Goal: Check status: Check status

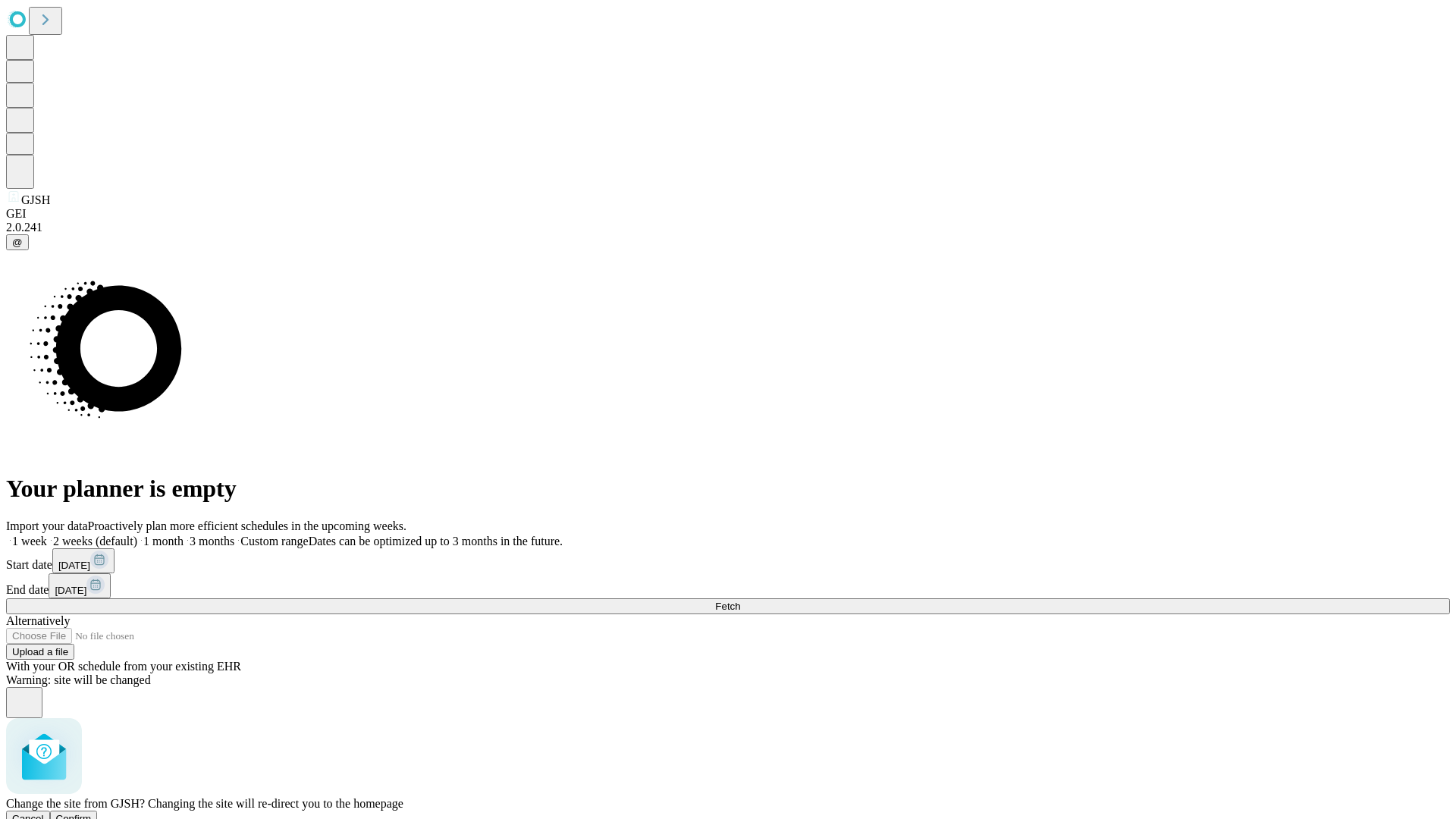
click at [92, 813] on span "Confirm" at bounding box center [74, 819] width 36 height 11
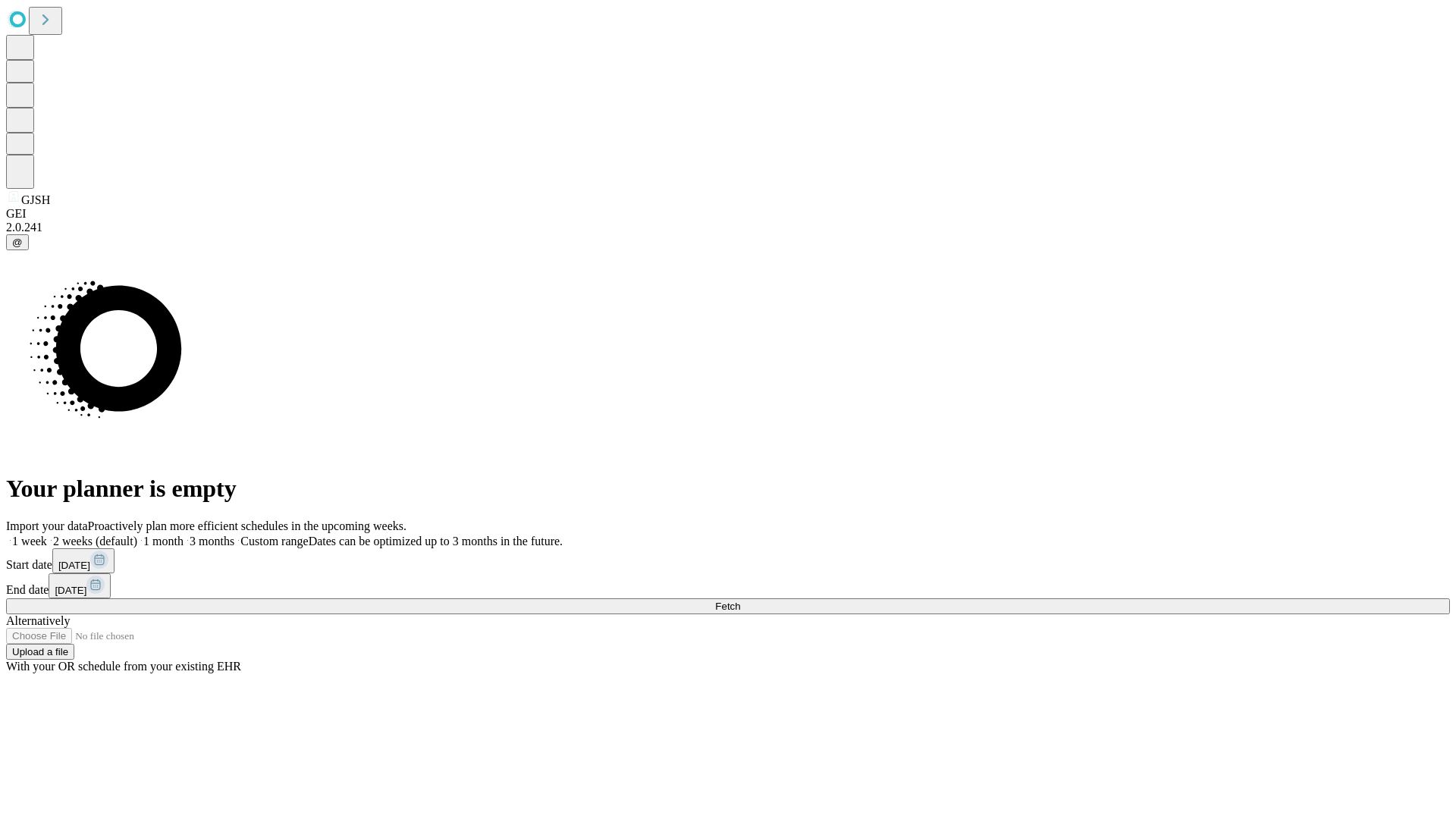
click at [183, 535] on label "1 month" at bounding box center [160, 542] width 46 height 13
click at [740, 601] on span "Fetch" at bounding box center [727, 606] width 25 height 11
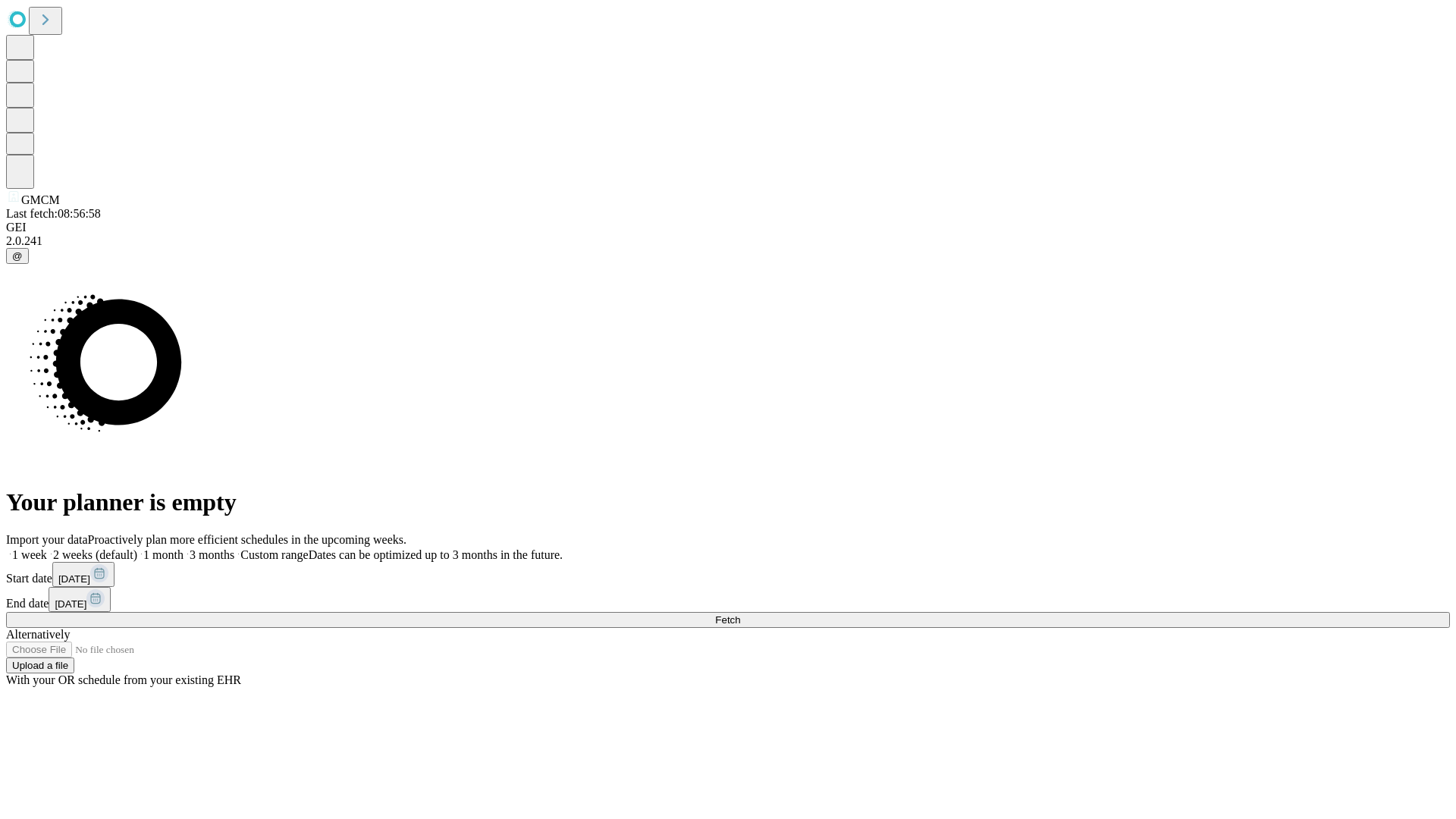
click at [183, 549] on label "1 month" at bounding box center [160, 555] width 46 height 13
click at [740, 615] on span "Fetch" at bounding box center [727, 620] width 25 height 11
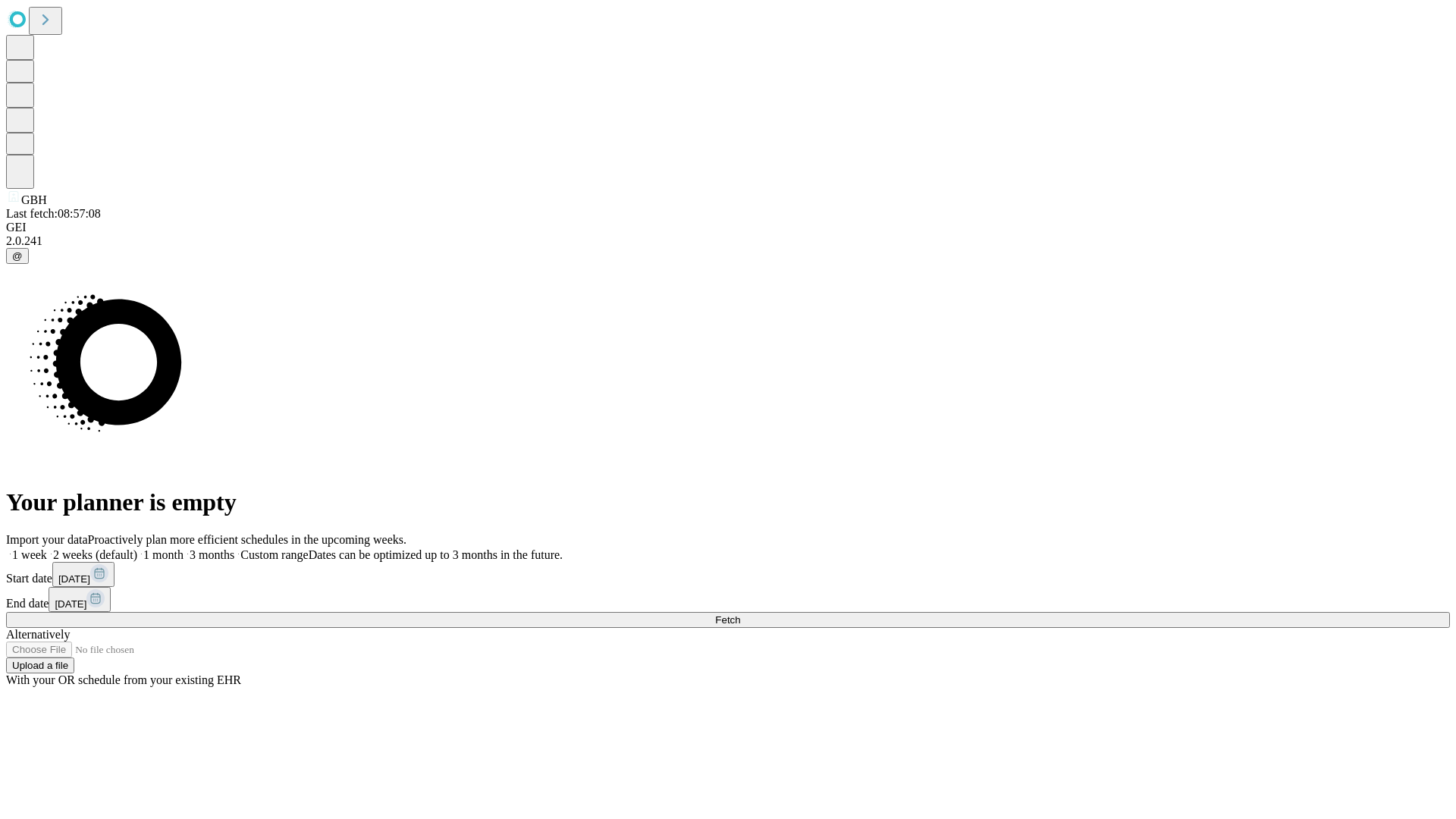
click at [183, 549] on label "1 month" at bounding box center [160, 555] width 46 height 13
click at [740, 615] on span "Fetch" at bounding box center [727, 620] width 25 height 11
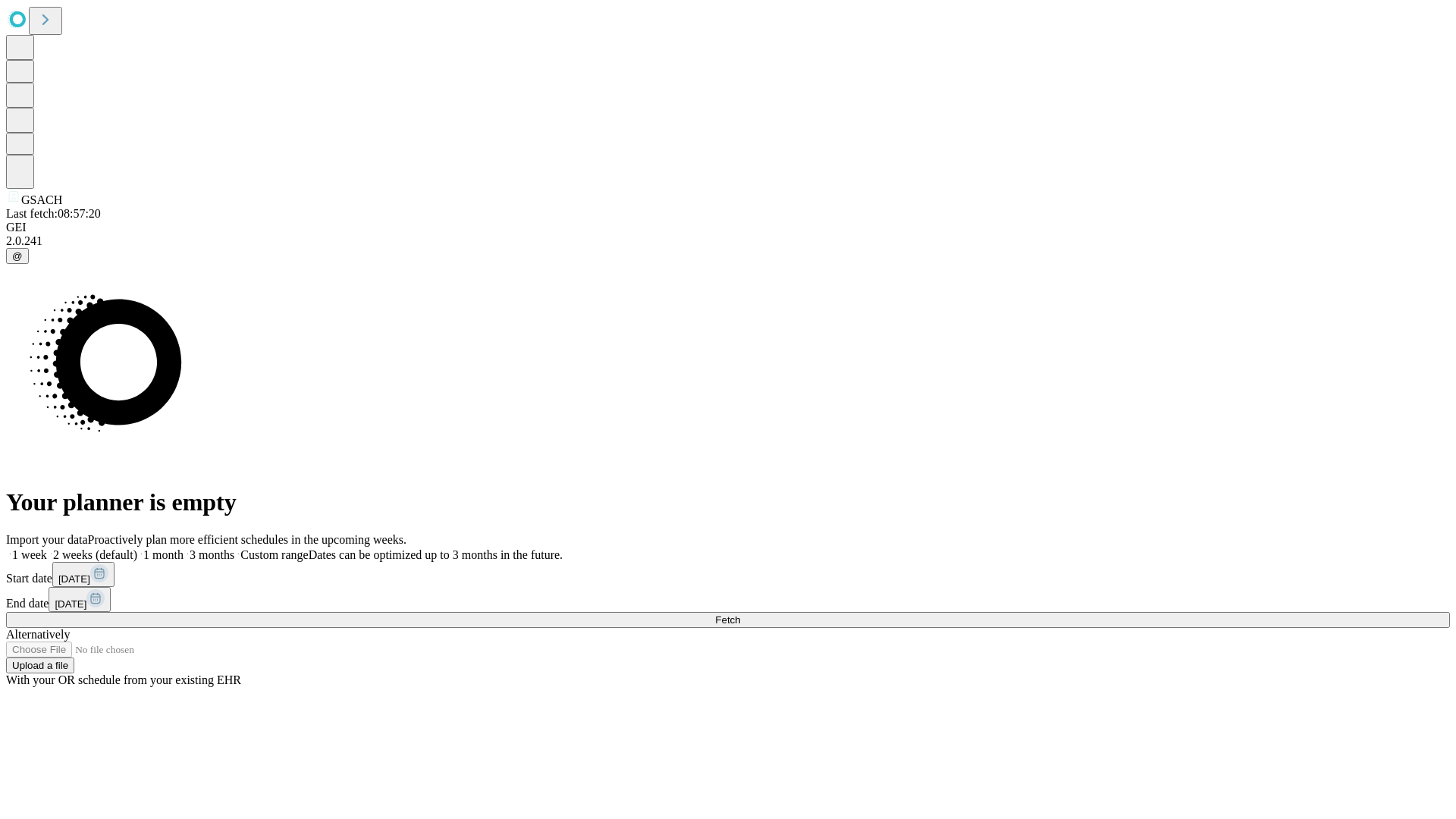
click at [183, 549] on label "1 month" at bounding box center [160, 555] width 46 height 13
click at [740, 615] on span "Fetch" at bounding box center [727, 620] width 25 height 11
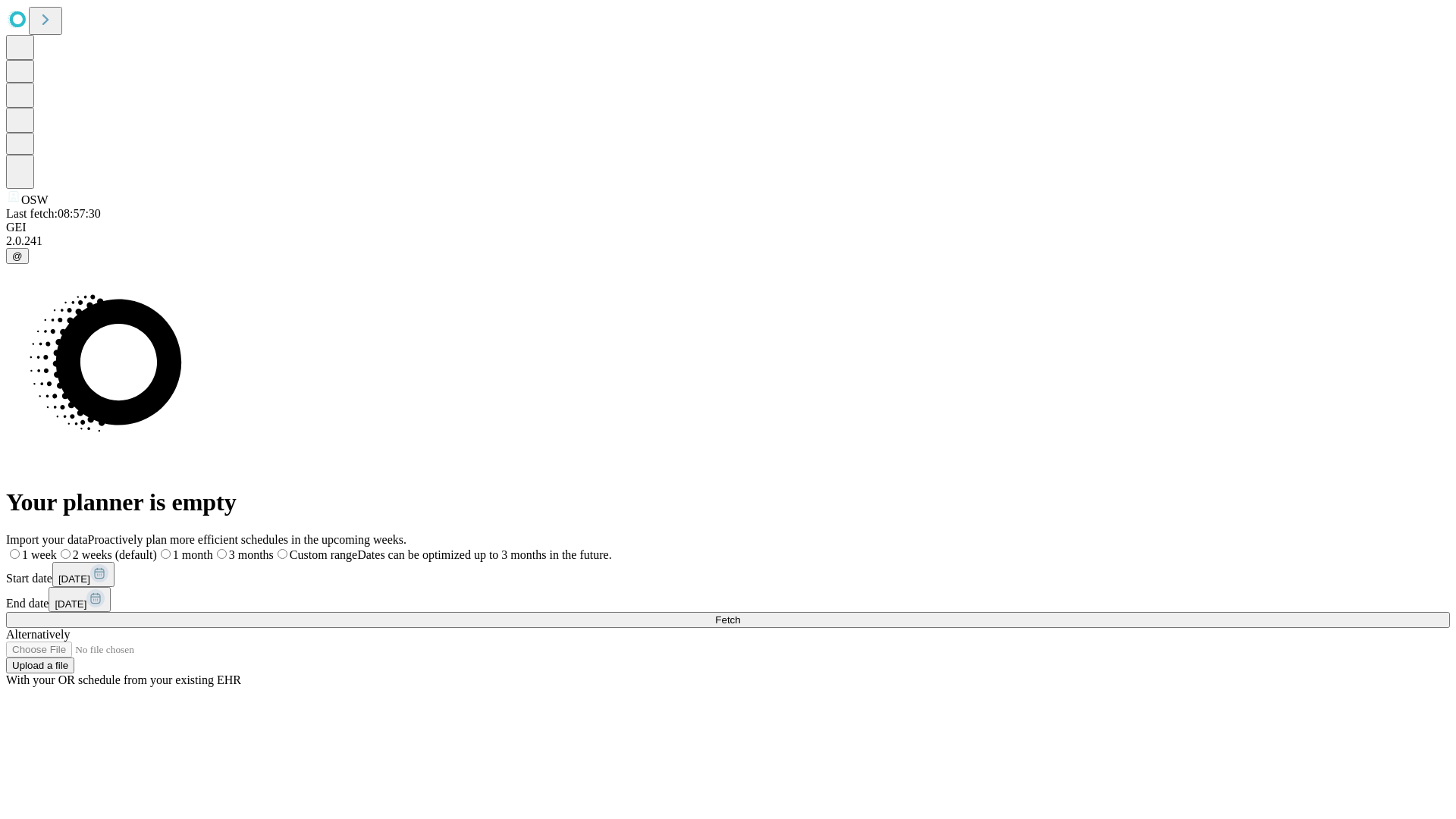
click at [213, 549] on label "1 month" at bounding box center [184, 555] width 56 height 13
click at [740, 615] on span "Fetch" at bounding box center [727, 620] width 25 height 11
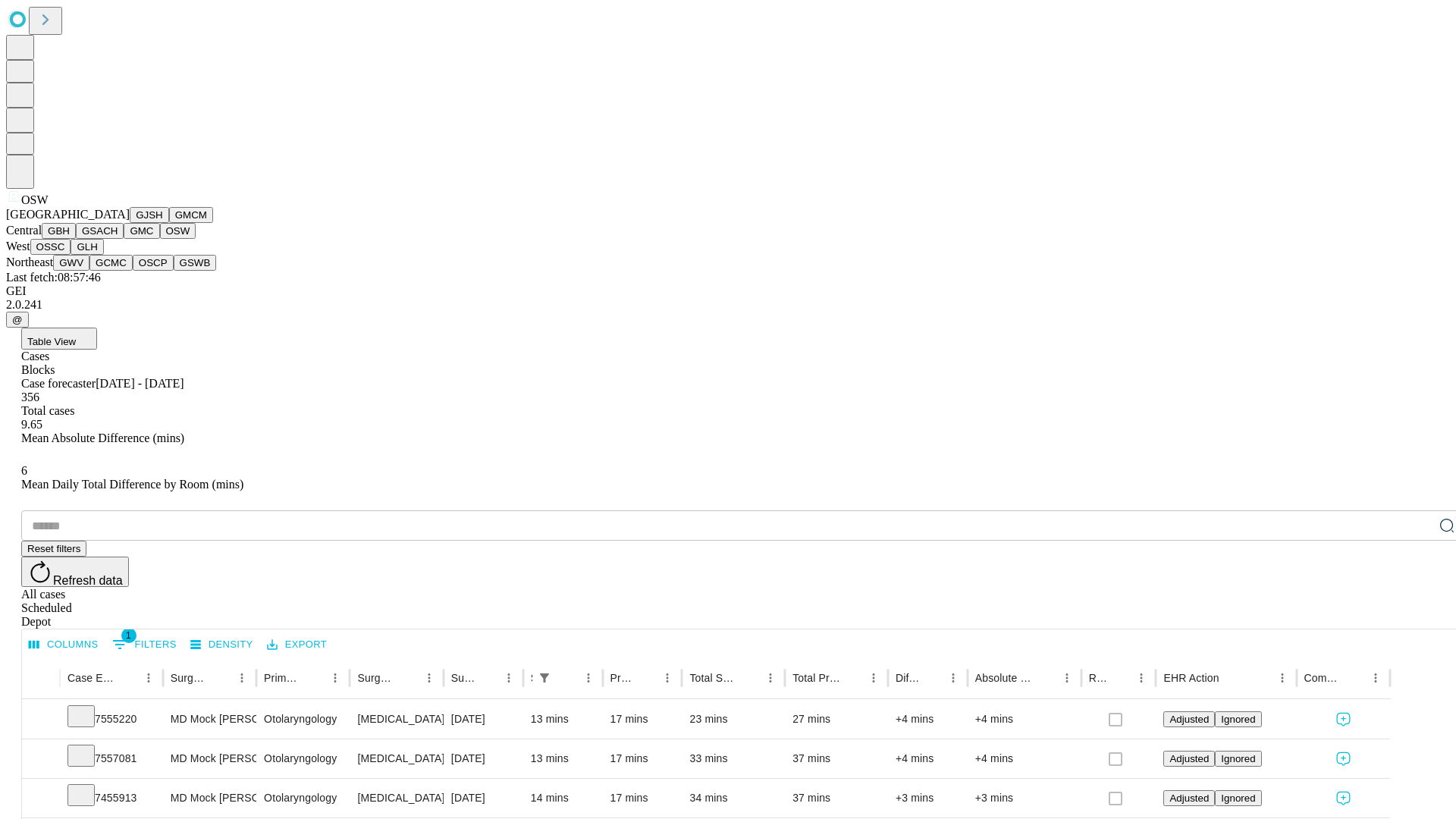
click at [71, 255] on button "OSSC" at bounding box center [50, 247] width 41 height 16
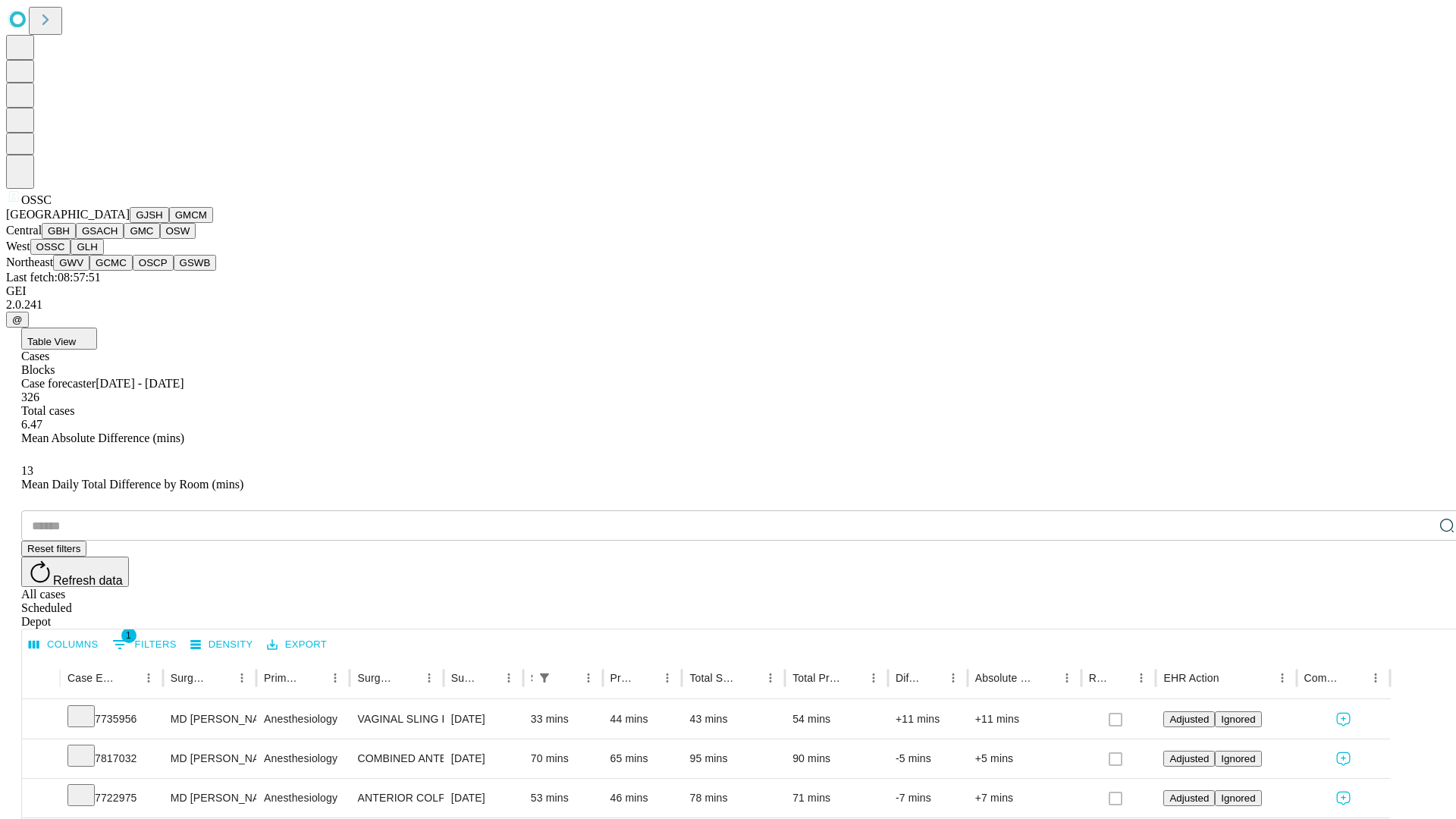
click at [103, 255] on button "GLH" at bounding box center [87, 247] width 32 height 16
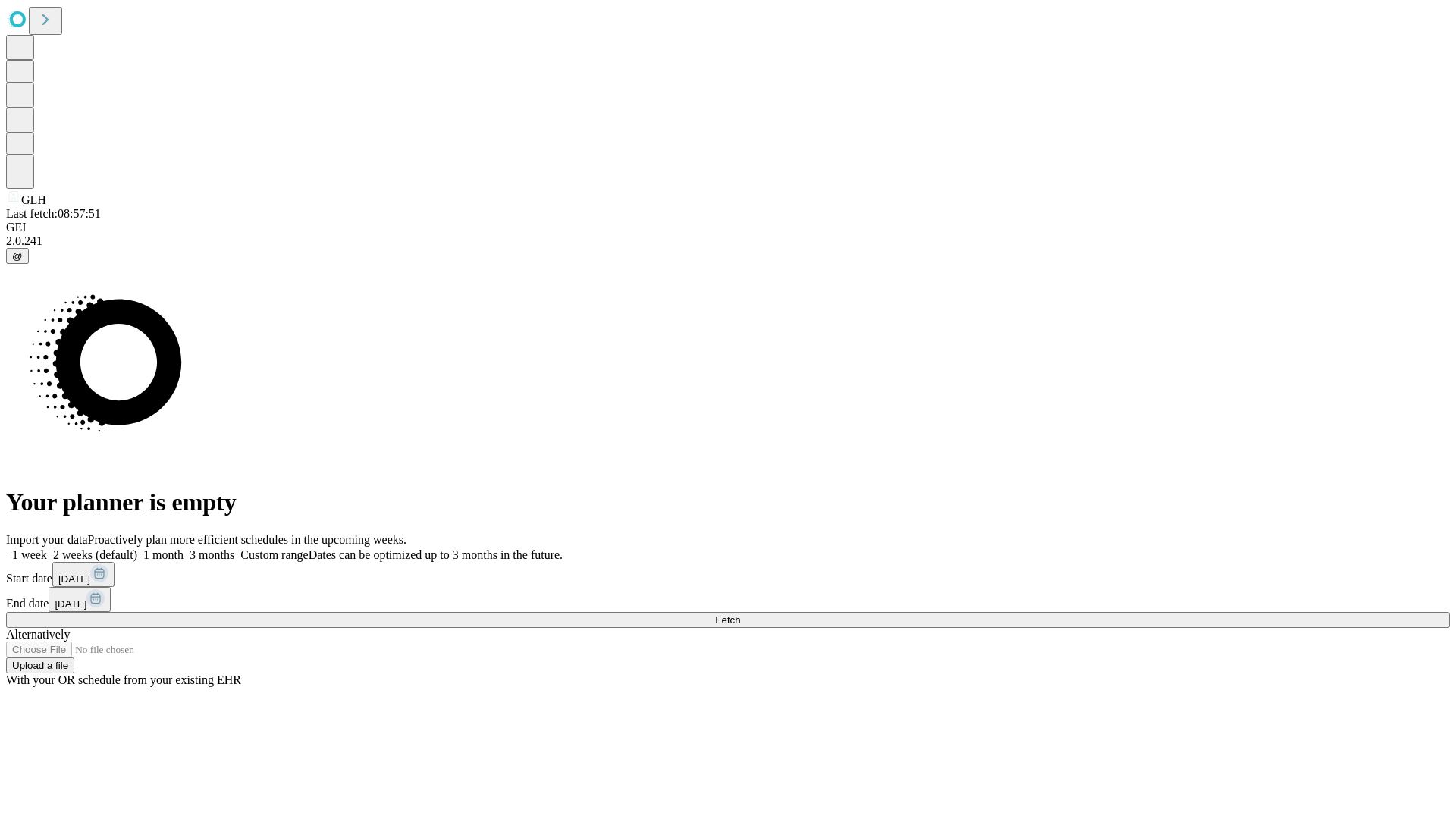
click at [183, 549] on label "1 month" at bounding box center [160, 555] width 46 height 13
click at [740, 615] on span "Fetch" at bounding box center [727, 620] width 25 height 11
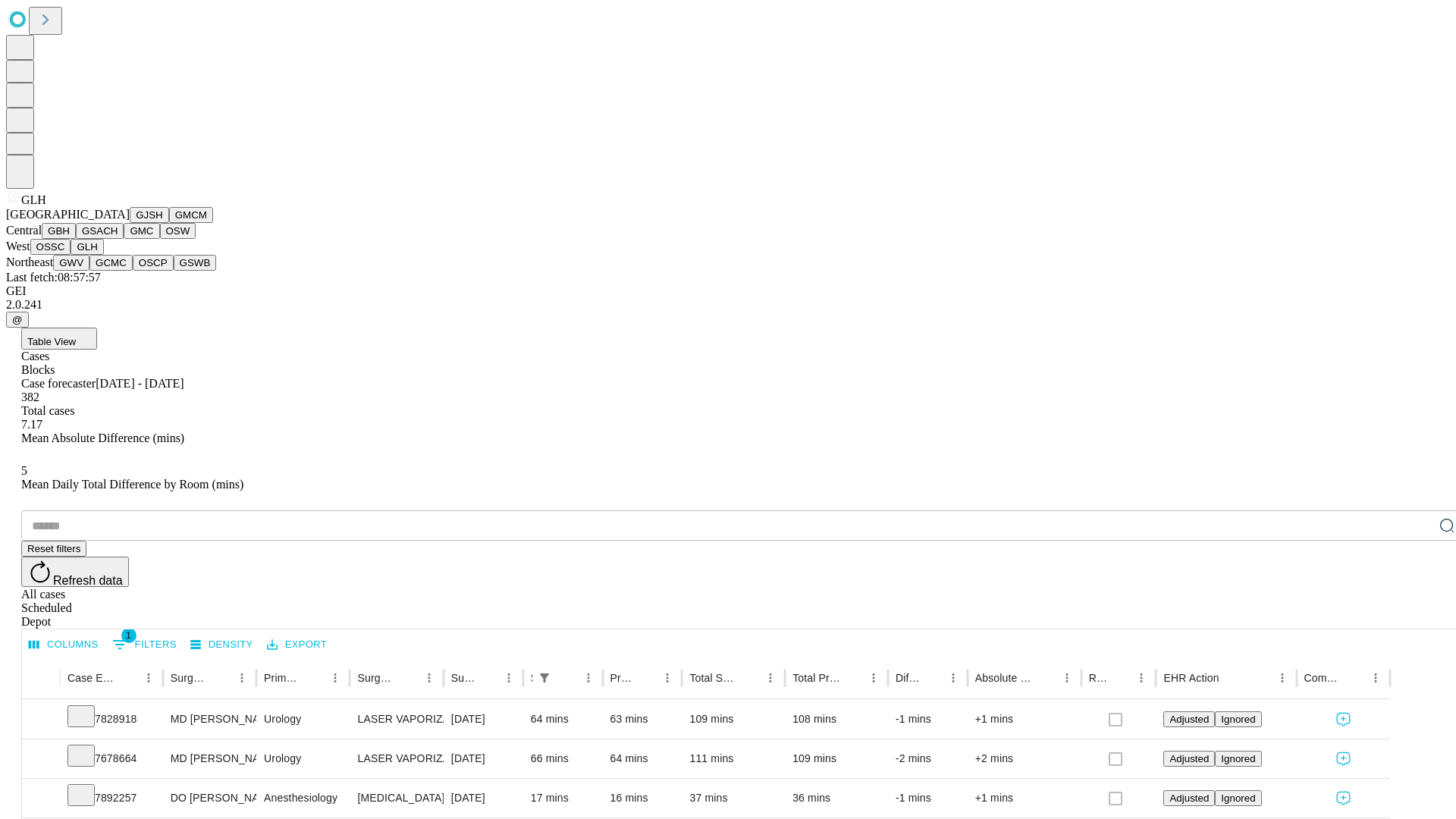
click at [90, 270] on button "GWV" at bounding box center [71, 263] width 37 height 16
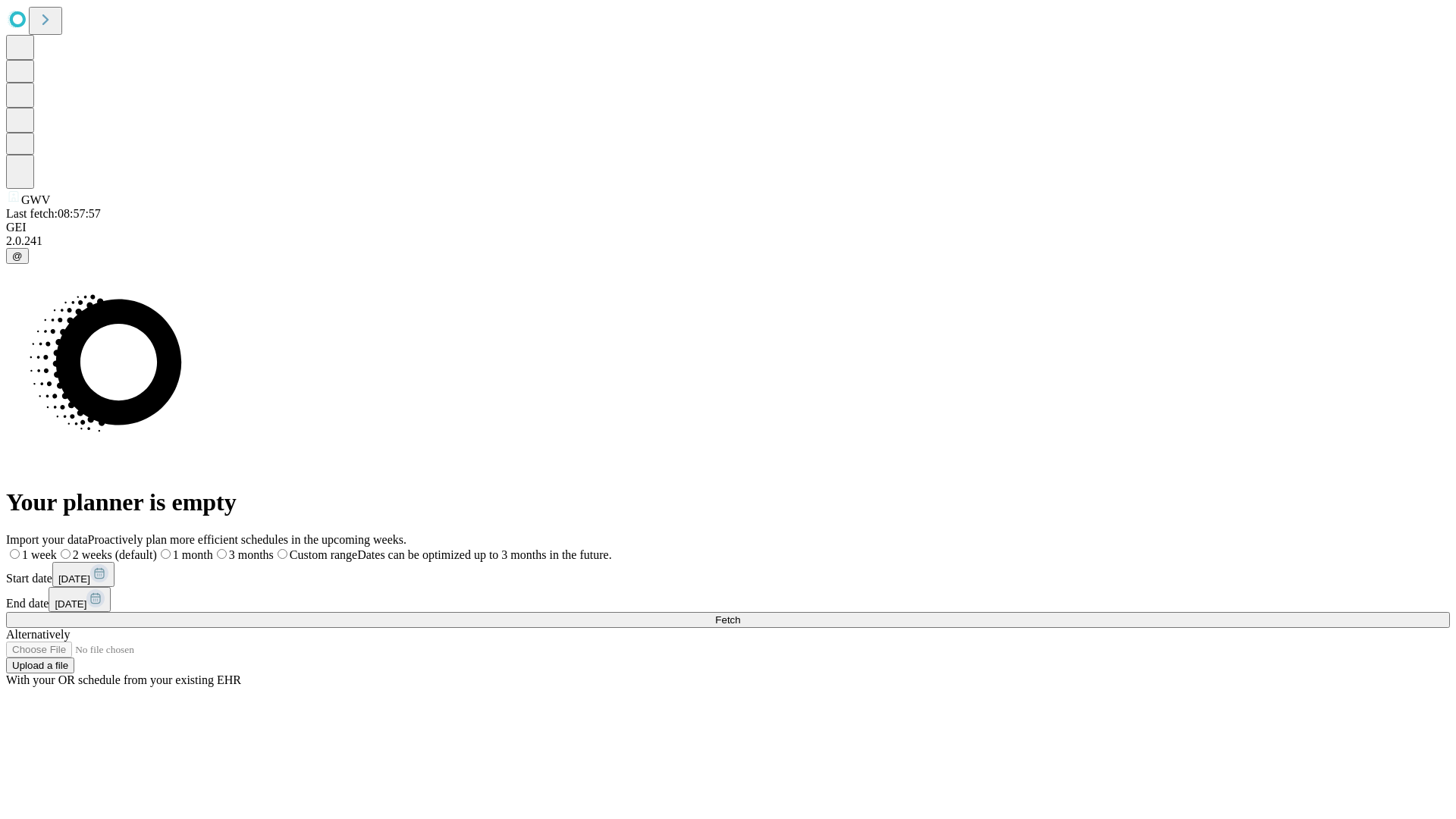
click at [213, 549] on label "1 month" at bounding box center [184, 555] width 56 height 13
click at [740, 615] on span "Fetch" at bounding box center [727, 620] width 25 height 11
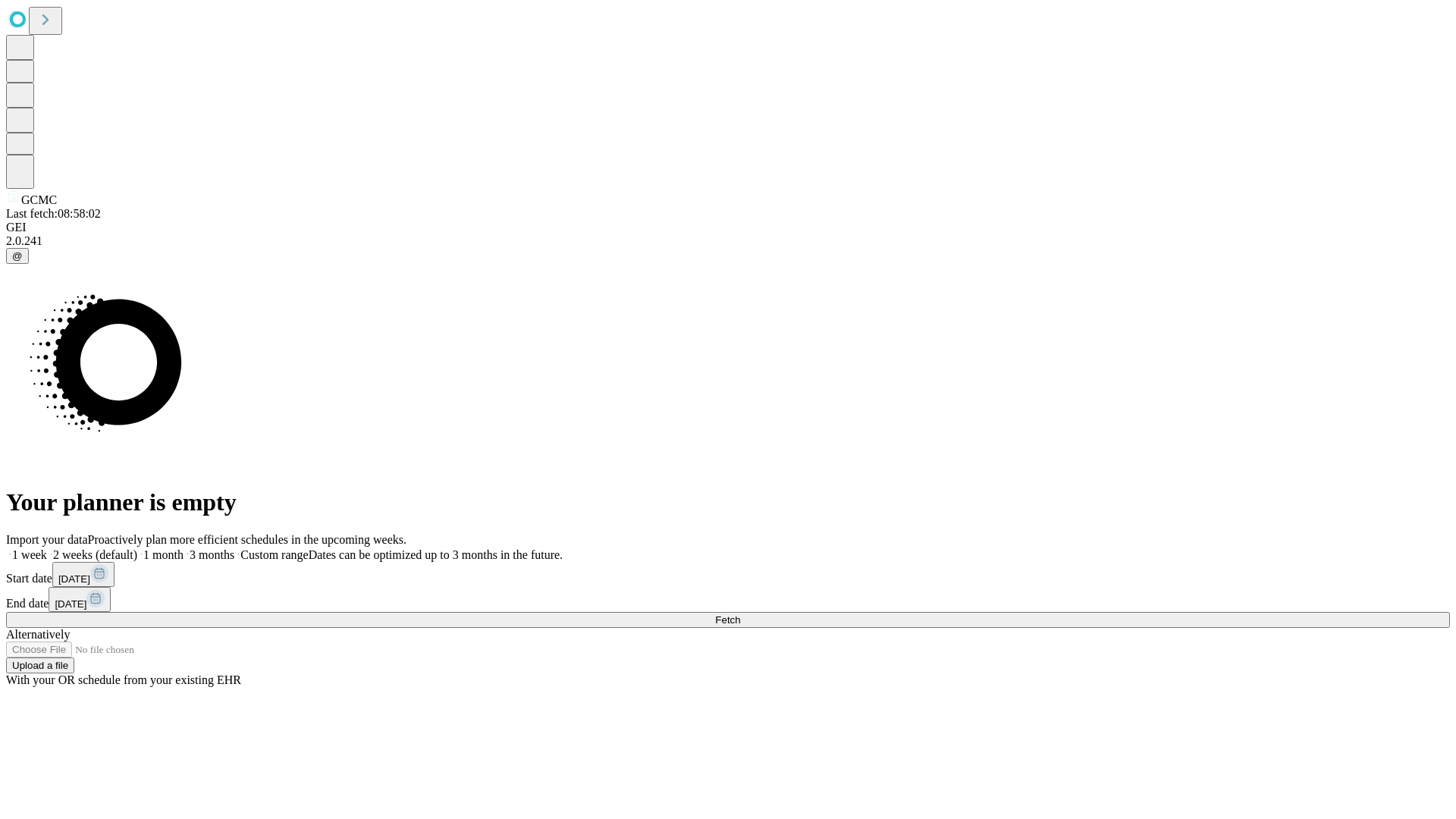
click at [183, 549] on label "1 month" at bounding box center [160, 555] width 46 height 13
click at [740, 615] on span "Fetch" at bounding box center [727, 620] width 25 height 11
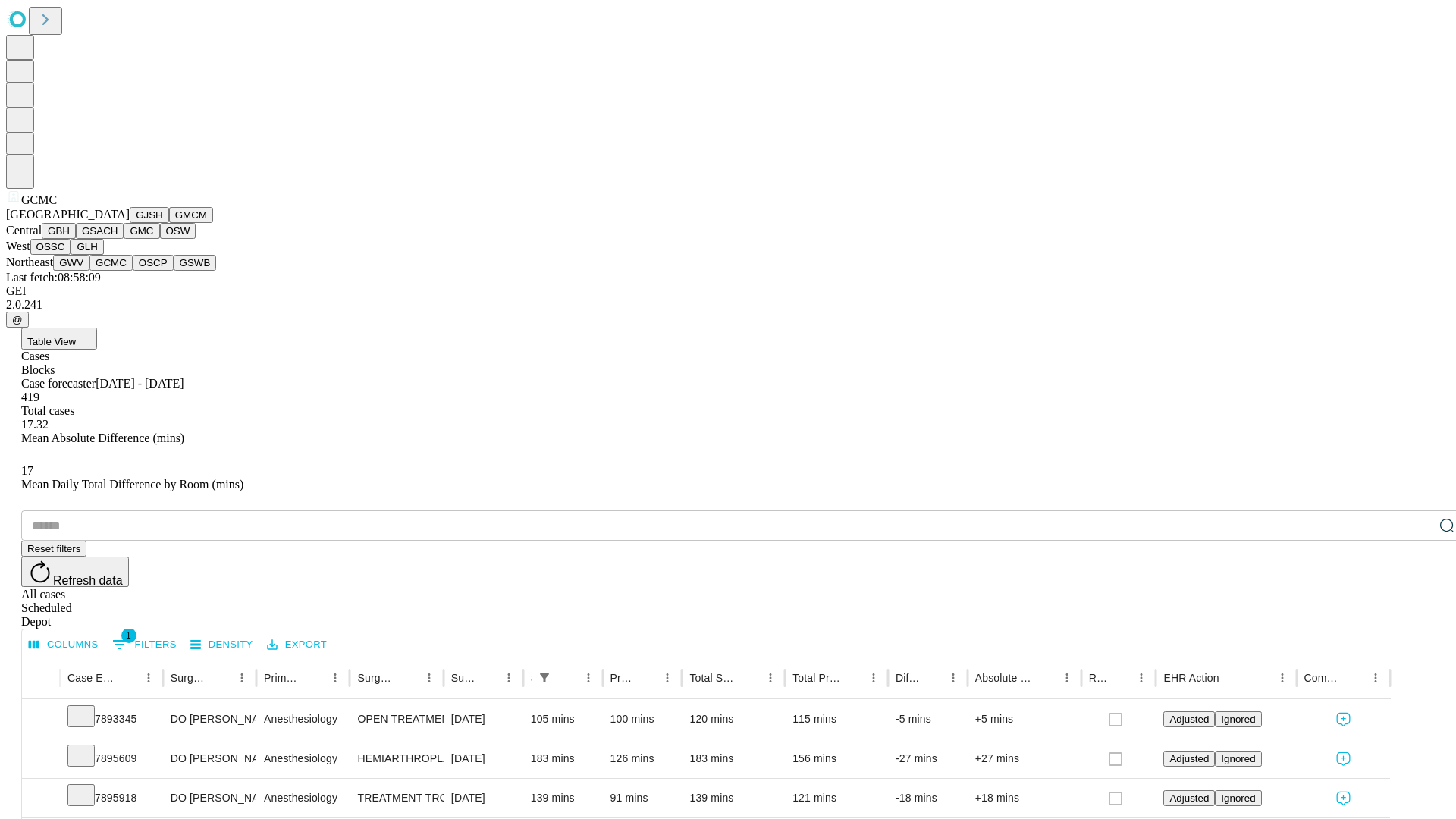
click at [132, 270] on button "OSCP" at bounding box center [152, 263] width 41 height 16
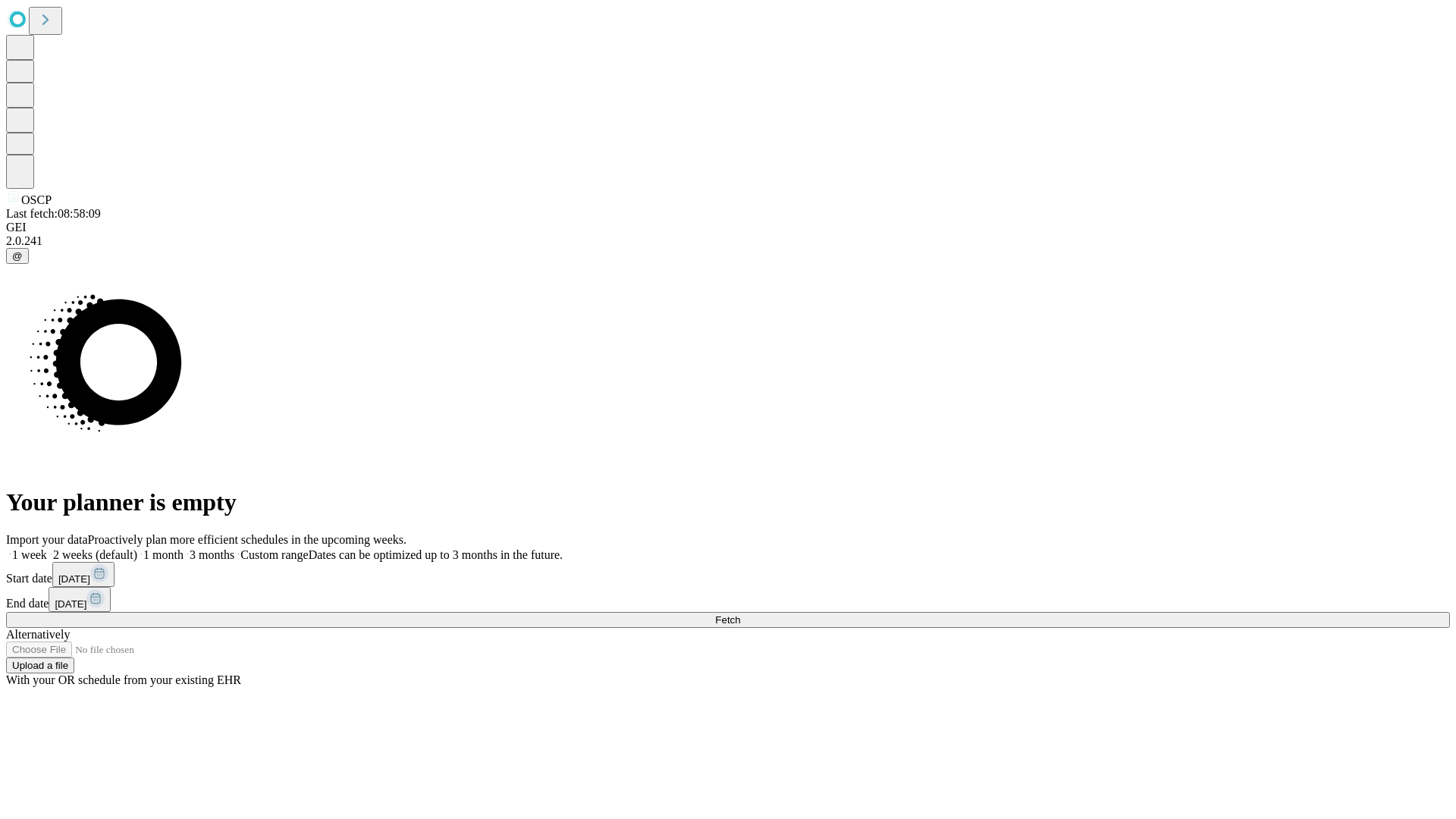
click at [183, 549] on label "1 month" at bounding box center [160, 555] width 46 height 13
click at [740, 615] on span "Fetch" at bounding box center [727, 620] width 25 height 11
click at [183, 549] on label "1 month" at bounding box center [160, 555] width 46 height 13
click at [740, 615] on span "Fetch" at bounding box center [727, 620] width 25 height 11
